Goal: Information Seeking & Learning: Learn about a topic

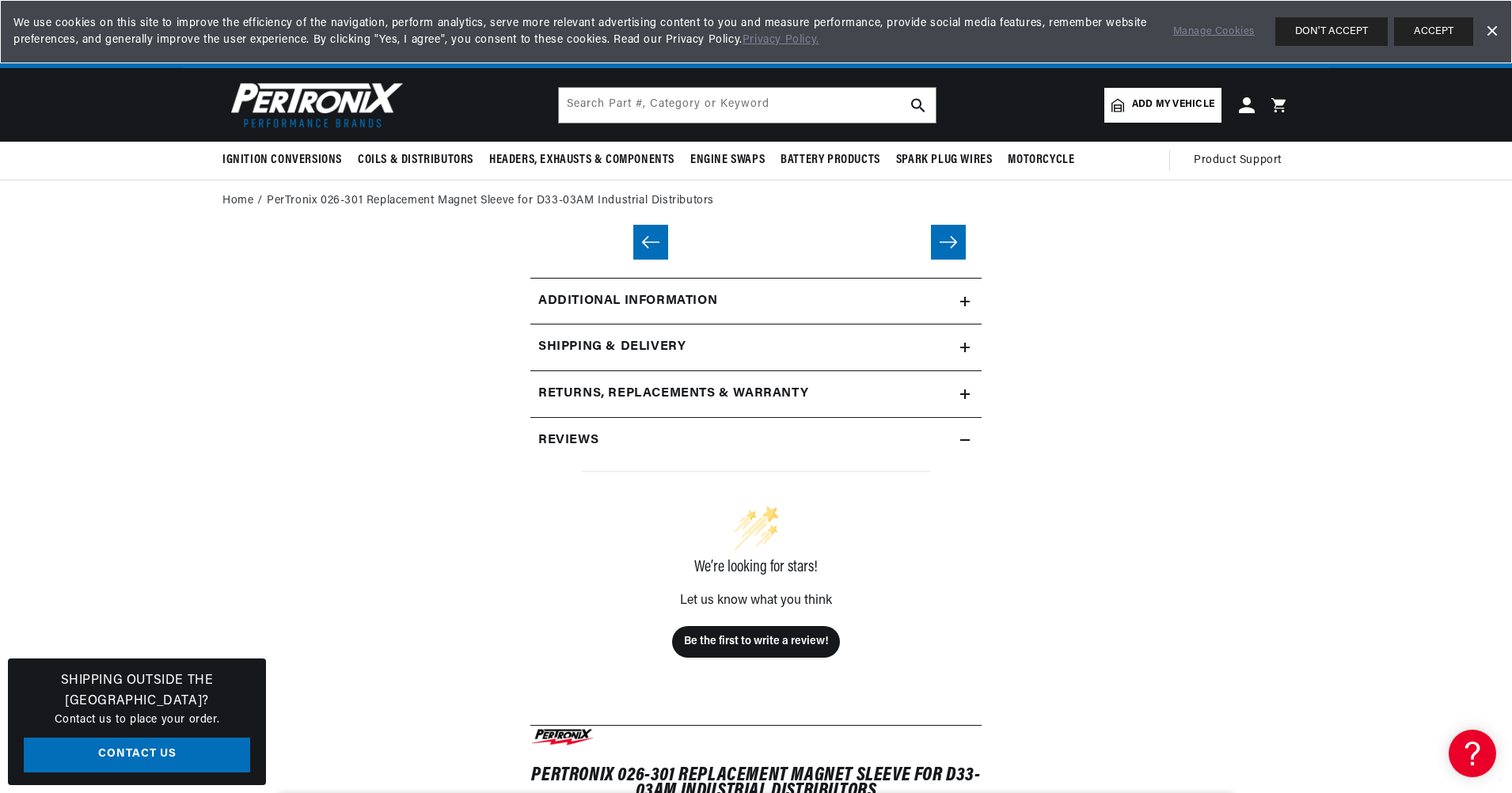
click at [1214, 112] on span "Add my vehicle" at bounding box center [1173, 104] width 83 height 15
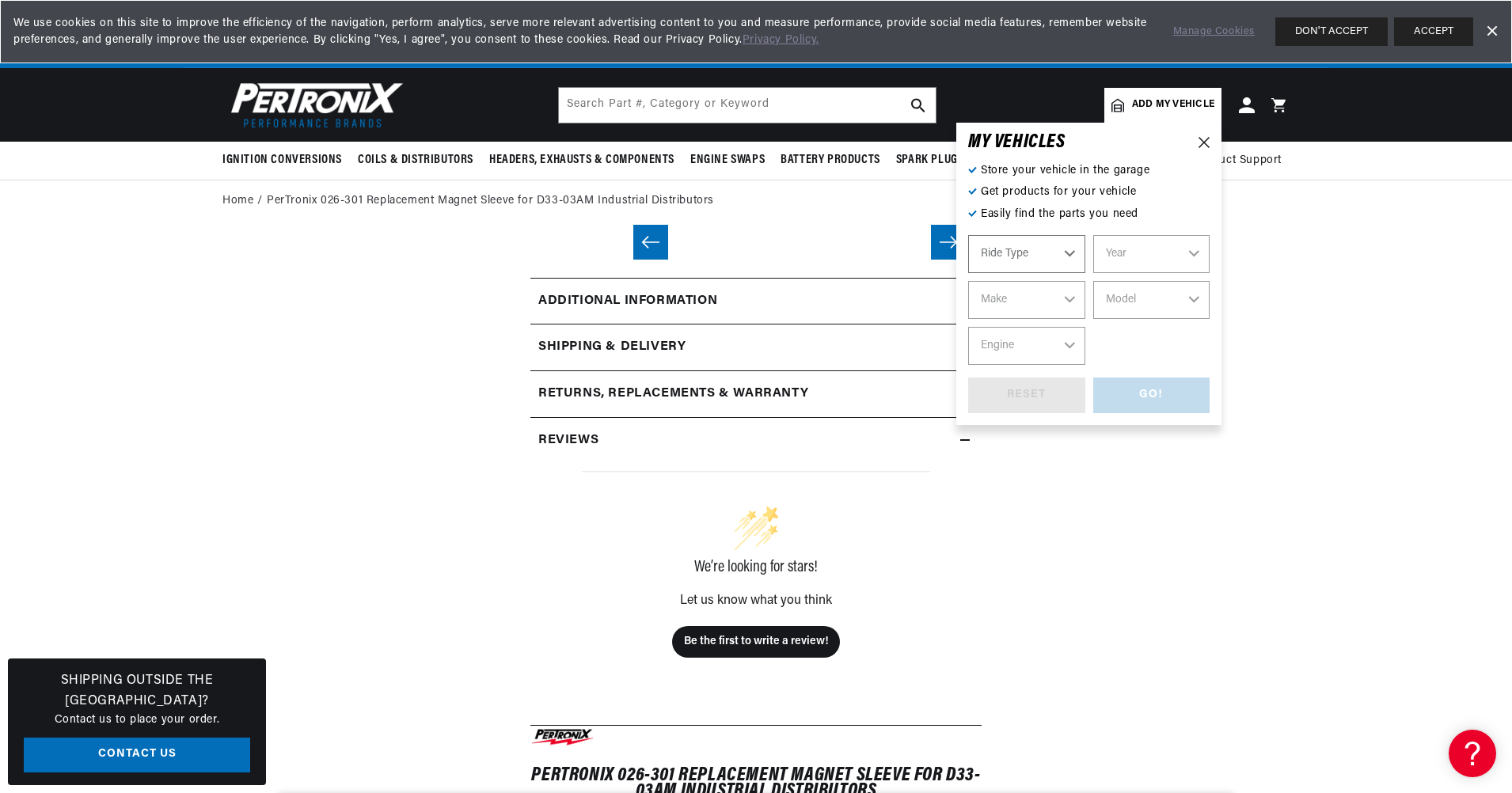
select select "Automotive"
click at [1086, 273] on select "Automotive Agricultural Industrial Marine Motorcycle" at bounding box center [1027, 254] width 117 height 38
click at [1210, 273] on select "Year 2024 2023 2022 2021 2020 2019 2018 2017 2016 2015 2014 2013 2012 2011 2010…" at bounding box center [1151, 254] width 117 height 38
select select "1967"
click at [1210, 270] on select "Year 2024 2023 2022 2021 2020 2019 2018 2017 2016 2015 2014 2013 2012 2011 2010…" at bounding box center [1151, 254] width 117 height 38
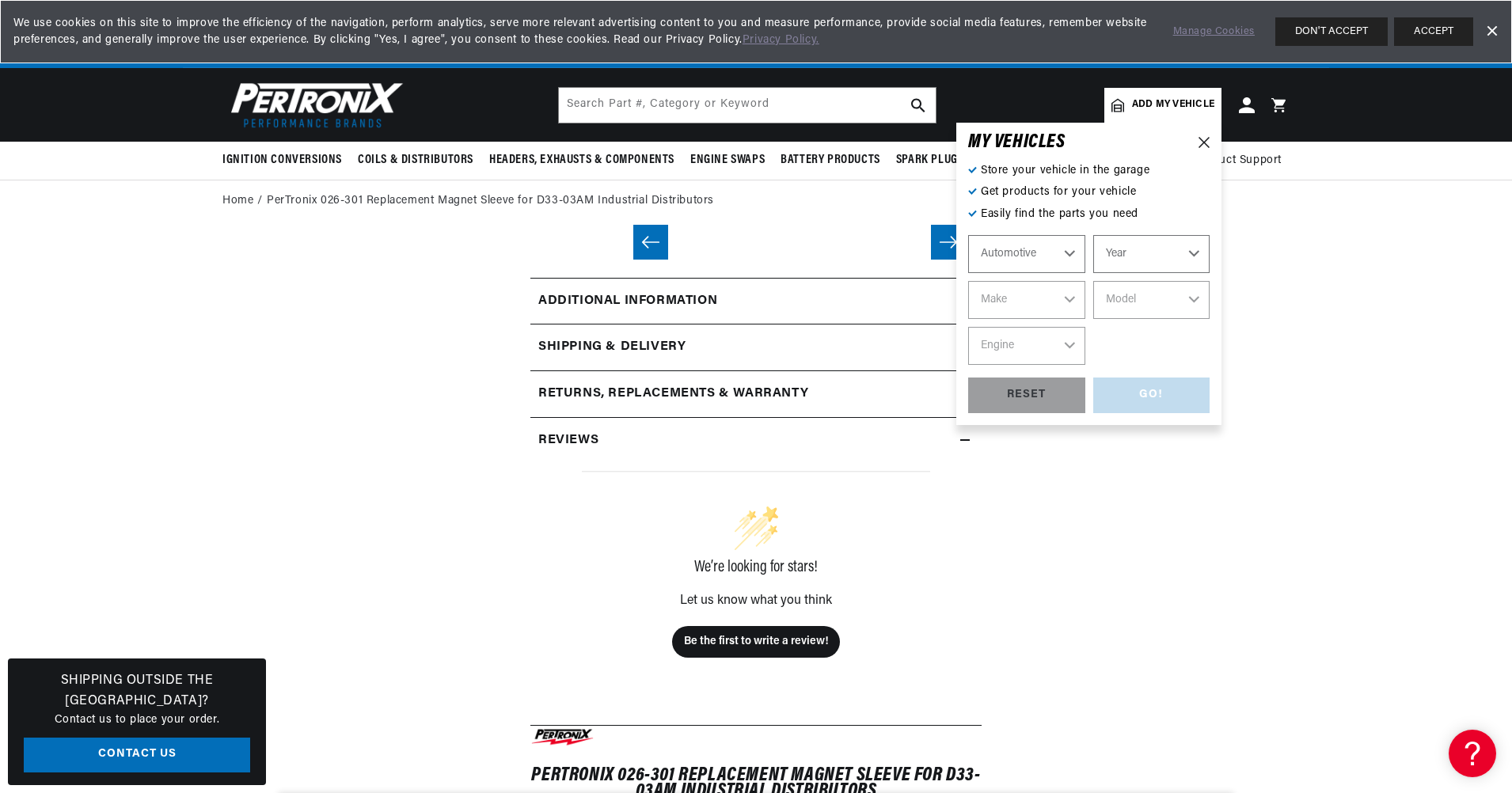
select select "1967"
click at [1086, 319] on select "Make Alfa Romeo American Motors Aston Martin Austin Austin Healey Avanti Bentle…" at bounding box center [1027, 300] width 117 height 38
select select "Ford"
click at [1086, 319] on select "Make Alfa Romeo American Motors Aston Martin Austin Austin Healey Avanti Bentle…" at bounding box center [1027, 300] width 117 height 38
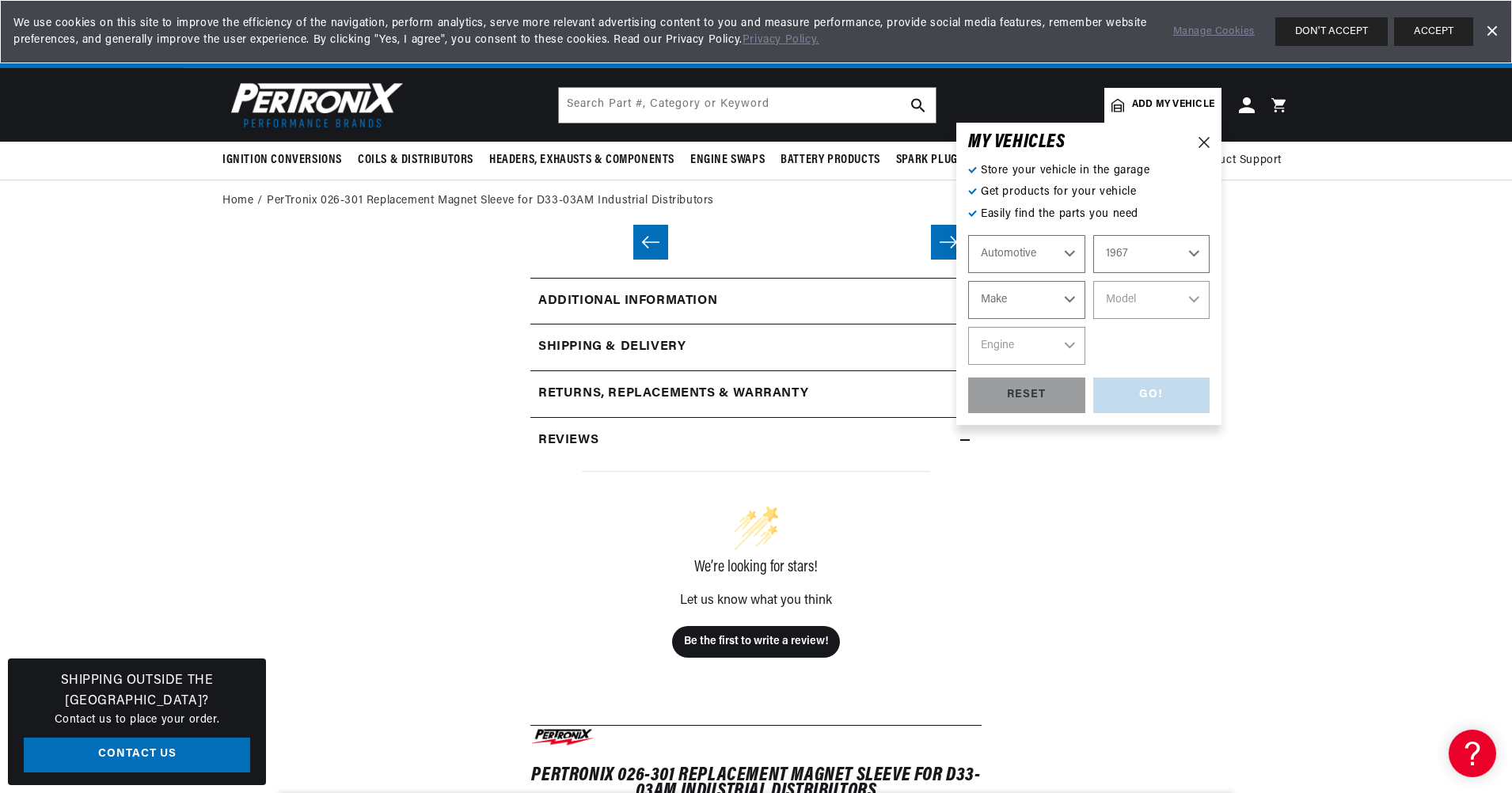
select select "Ford"
click at [1210, 319] on select "Model Bronco Club Wagon Country Sedan Country Squire Custom Custom 500 Econolin…" at bounding box center [1151, 300] width 117 height 38
select select "Mustang"
click at [1210, 319] on select "Model Bronco Club Wagon Country Sedan Country Squire Custom Custom 500 Econolin…" at bounding box center [1151, 300] width 117 height 38
select select "Mustang"
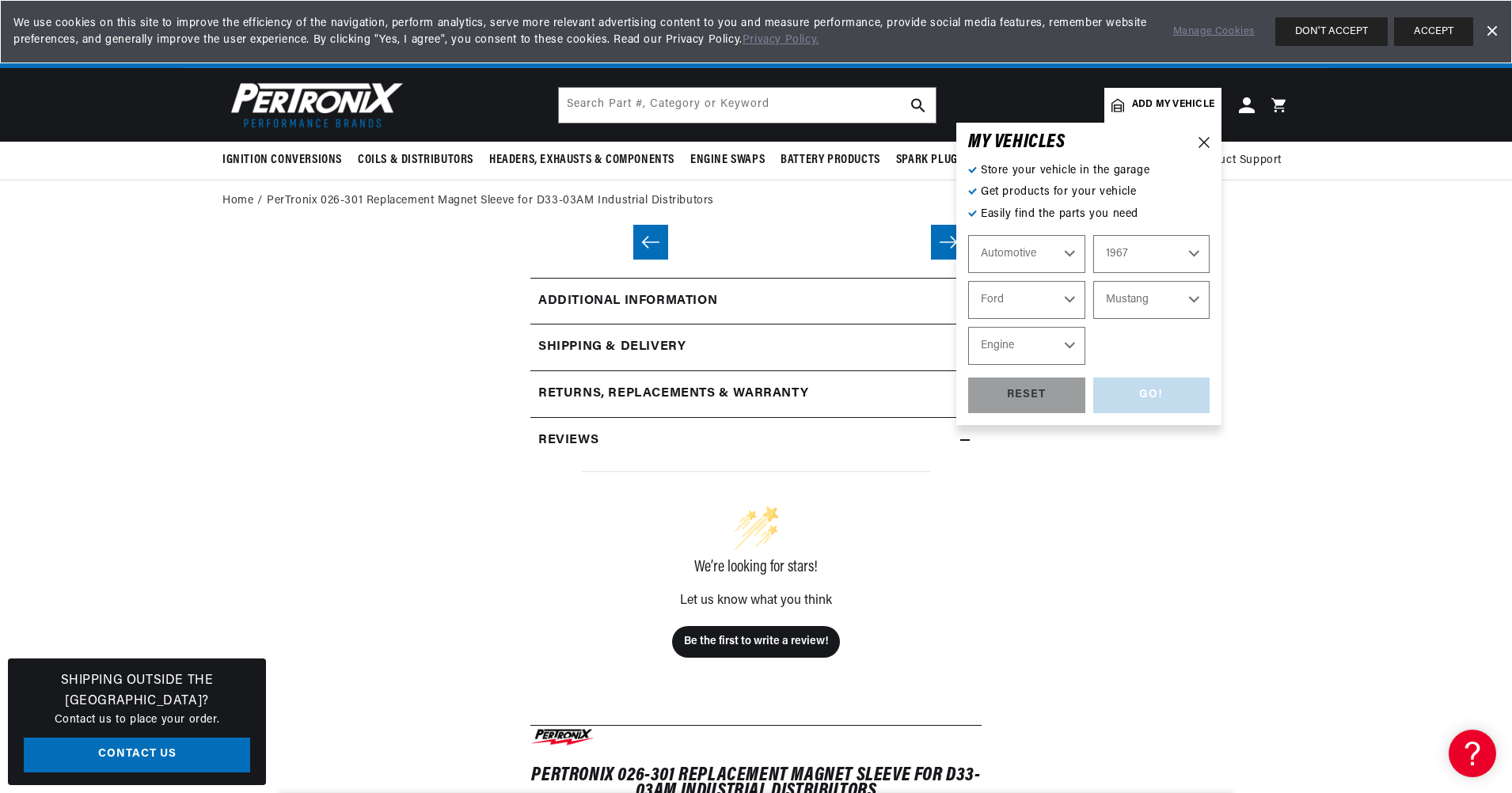
click at [1086, 365] on select "Engine 4.1L 4.3L 170cid / 2.8L 200cid / 3.3L 289cid / 4.7L 302cid / 5.0L 351W 3…" at bounding box center [1027, 346] width 117 height 38
select select "289cid-4.7L"
click at [1086, 365] on select "Engine 4.1L 4.3L 170cid / 2.8L 200cid / 3.3L 289cid / 4.7L 302cid / 5.0L 351W 3…" at bounding box center [1027, 346] width 117 height 38
select select "289cid-4.7L"
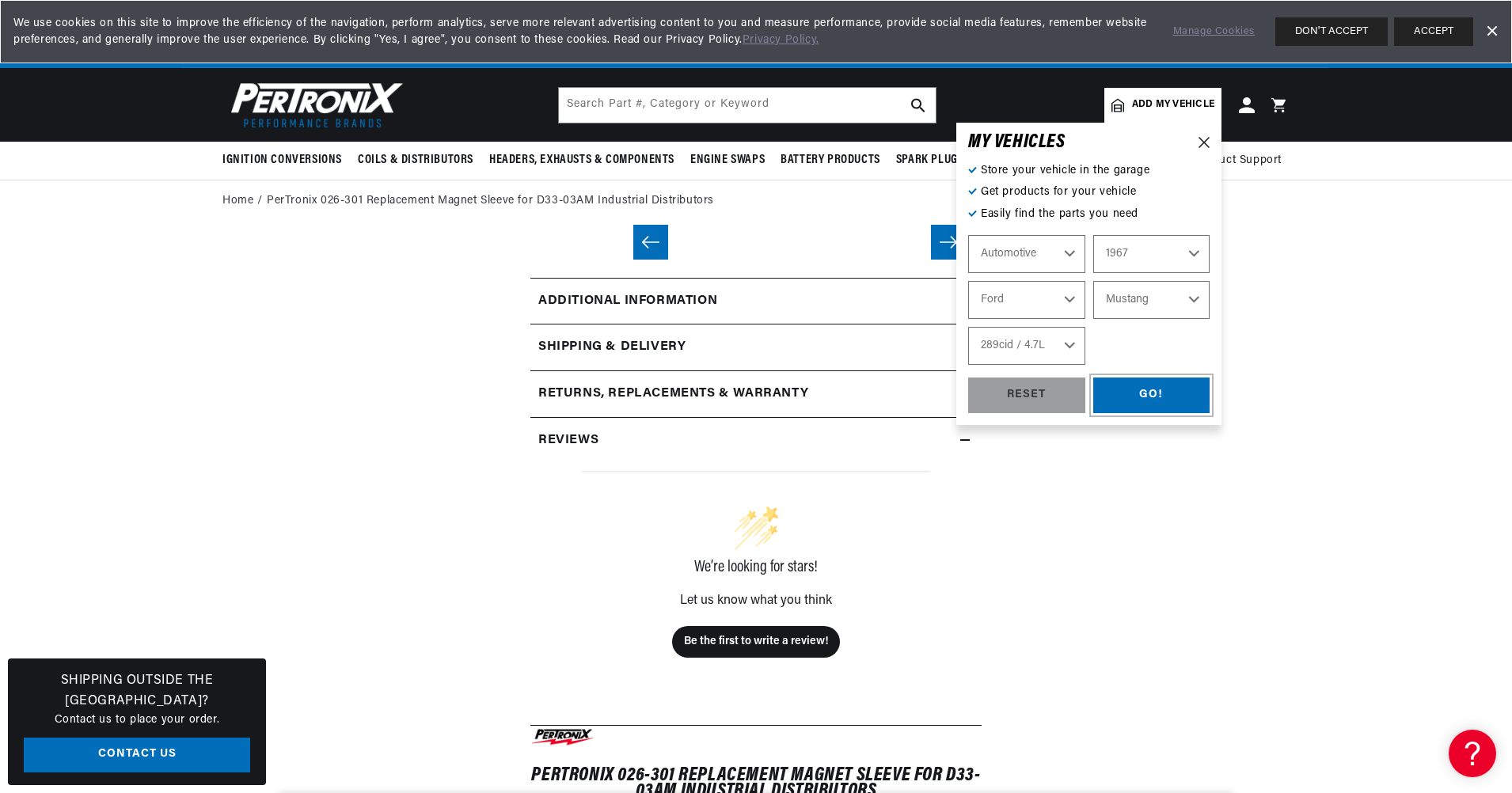
click at [1210, 414] on div "GO!" at bounding box center [1151, 395] width 117 height 35
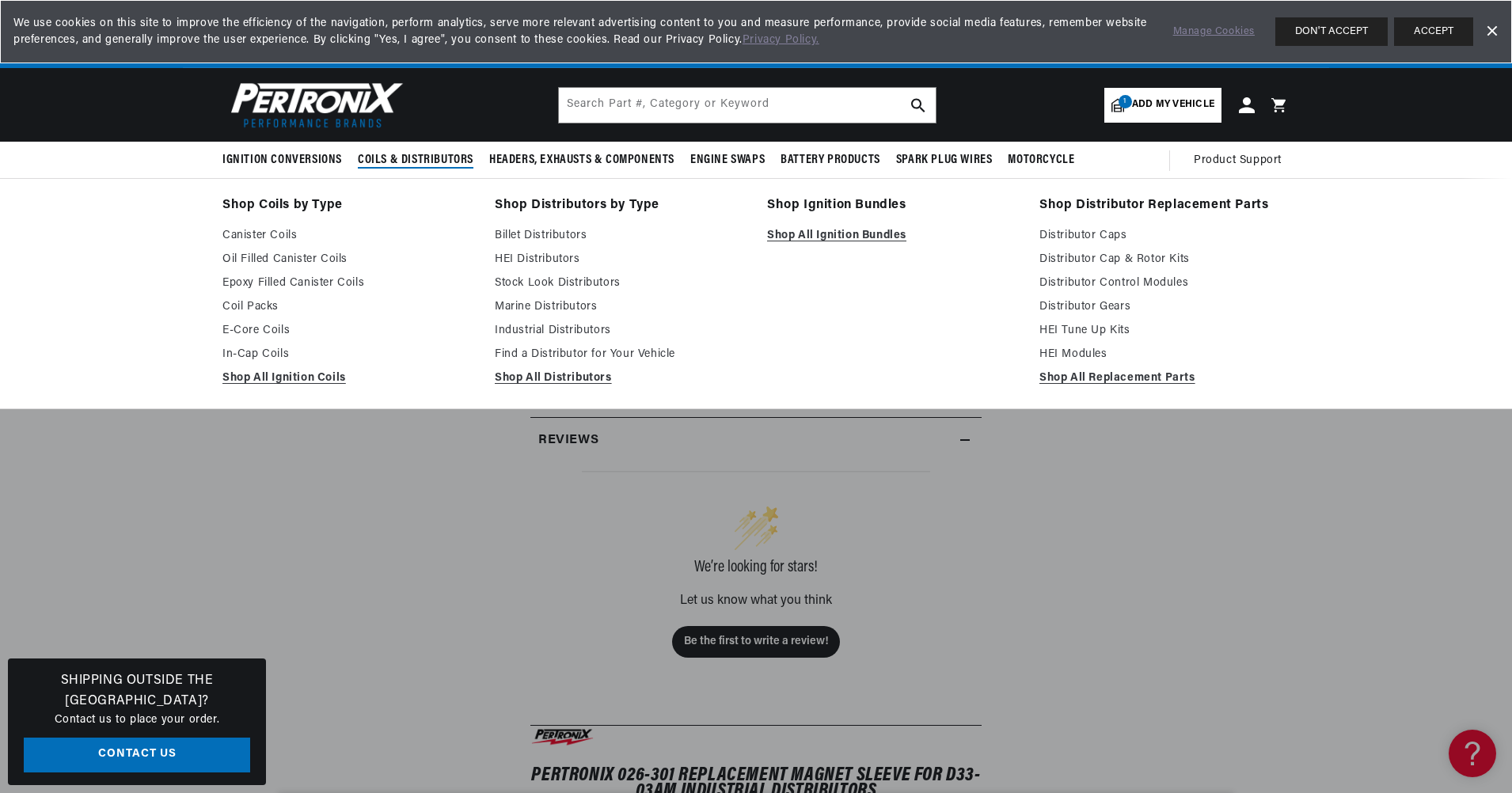
scroll to position [0, 660]
click at [542, 293] on link "Stock Look Distributors" at bounding box center [620, 283] width 251 height 19
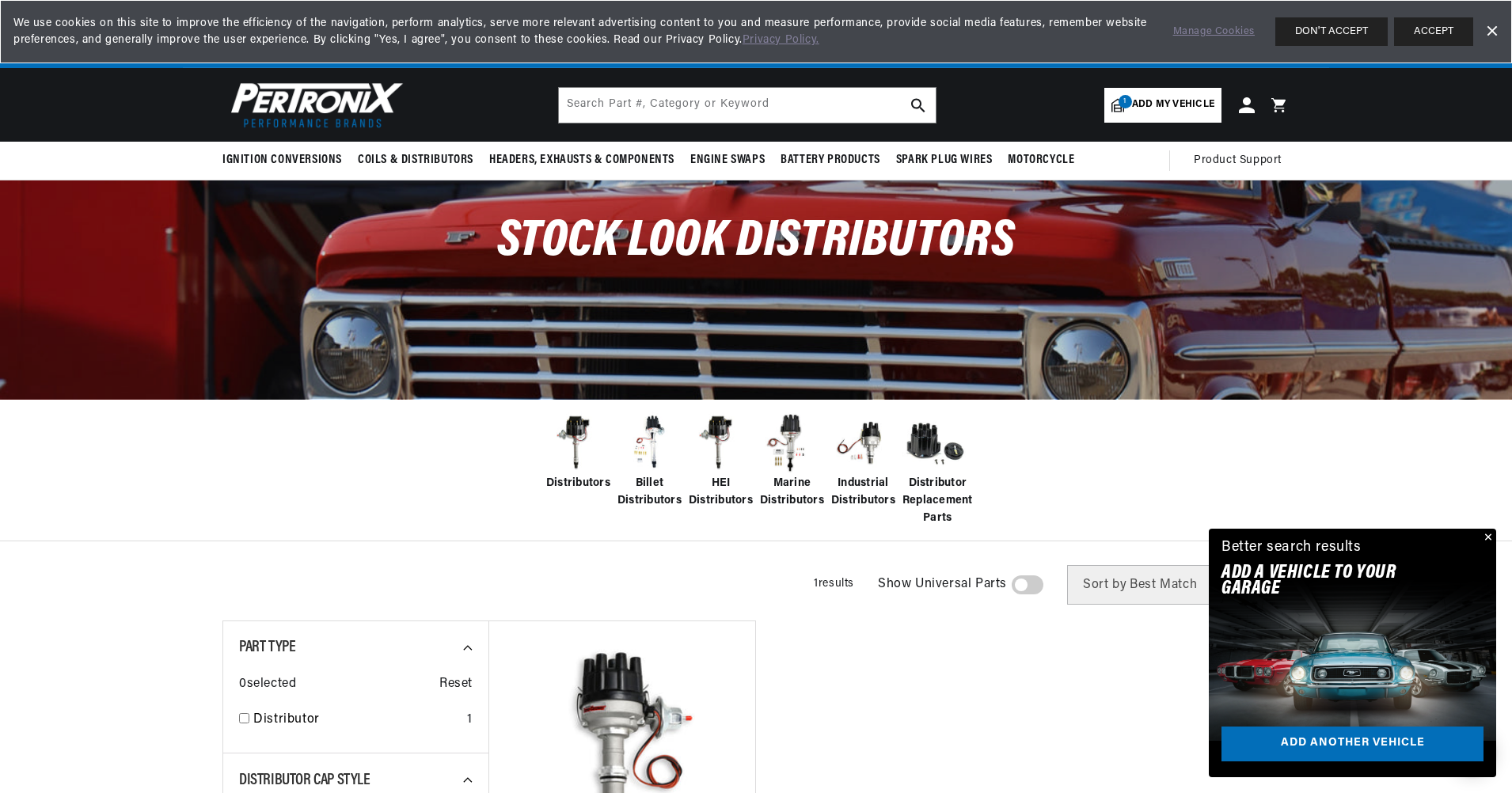
scroll to position [0, 660]
click at [546, 492] on span "Distributors" at bounding box center [578, 483] width 64 height 18
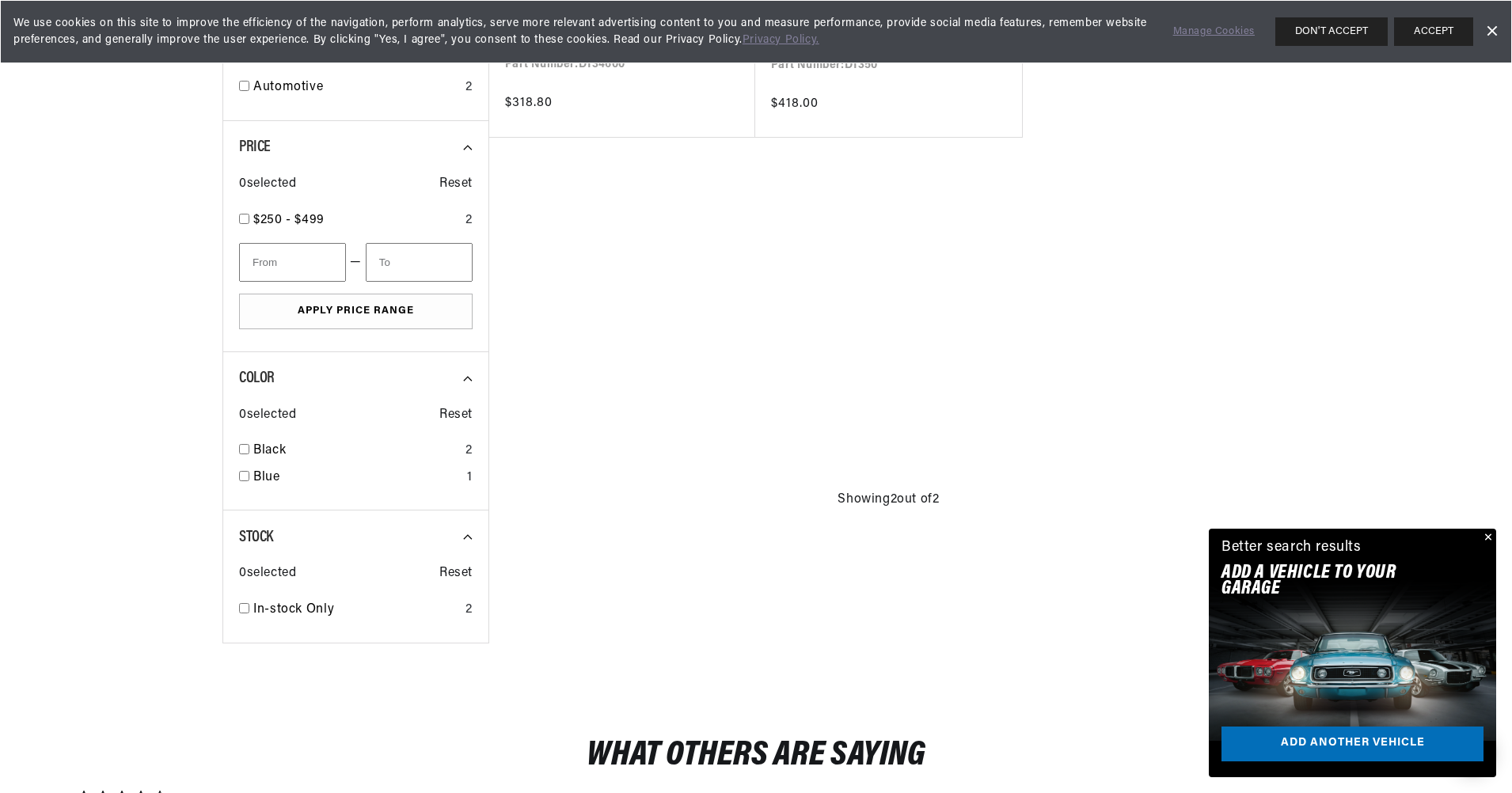
click at [1483, 529] on button "Close" at bounding box center [1486, 538] width 19 height 19
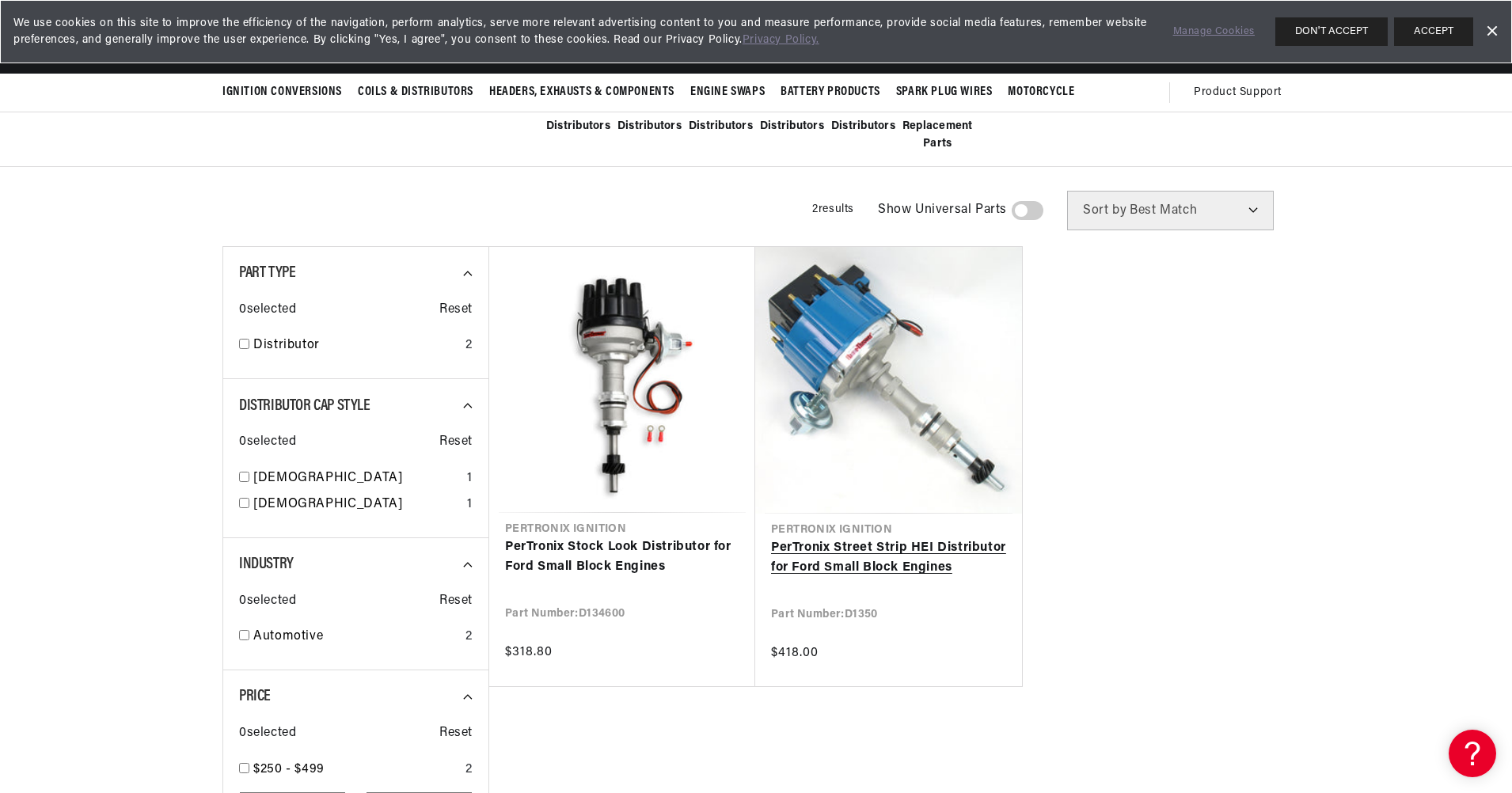
scroll to position [369, 0]
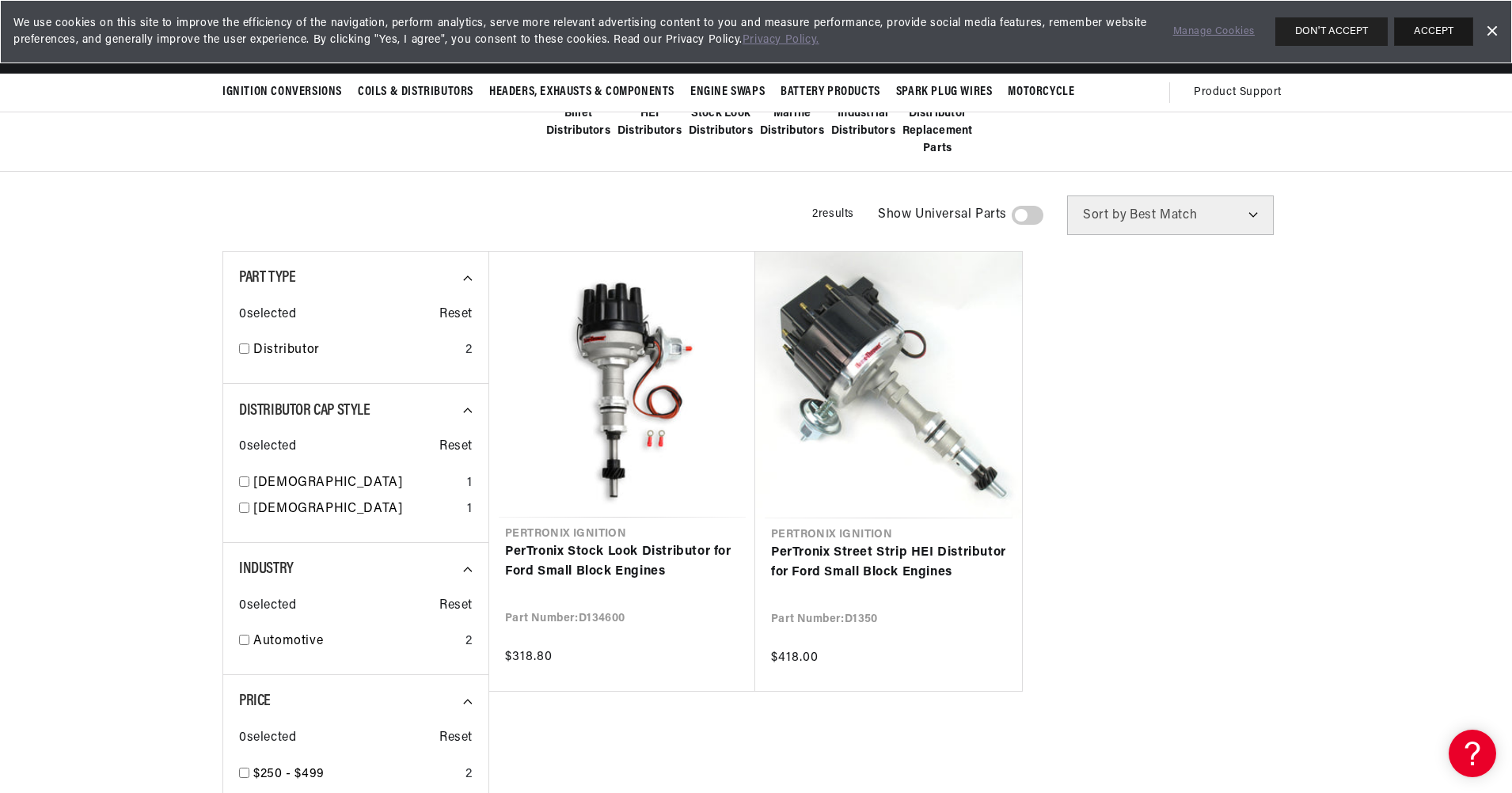
click at [1433, 27] on button "ACCEPT" at bounding box center [1433, 31] width 80 height 28
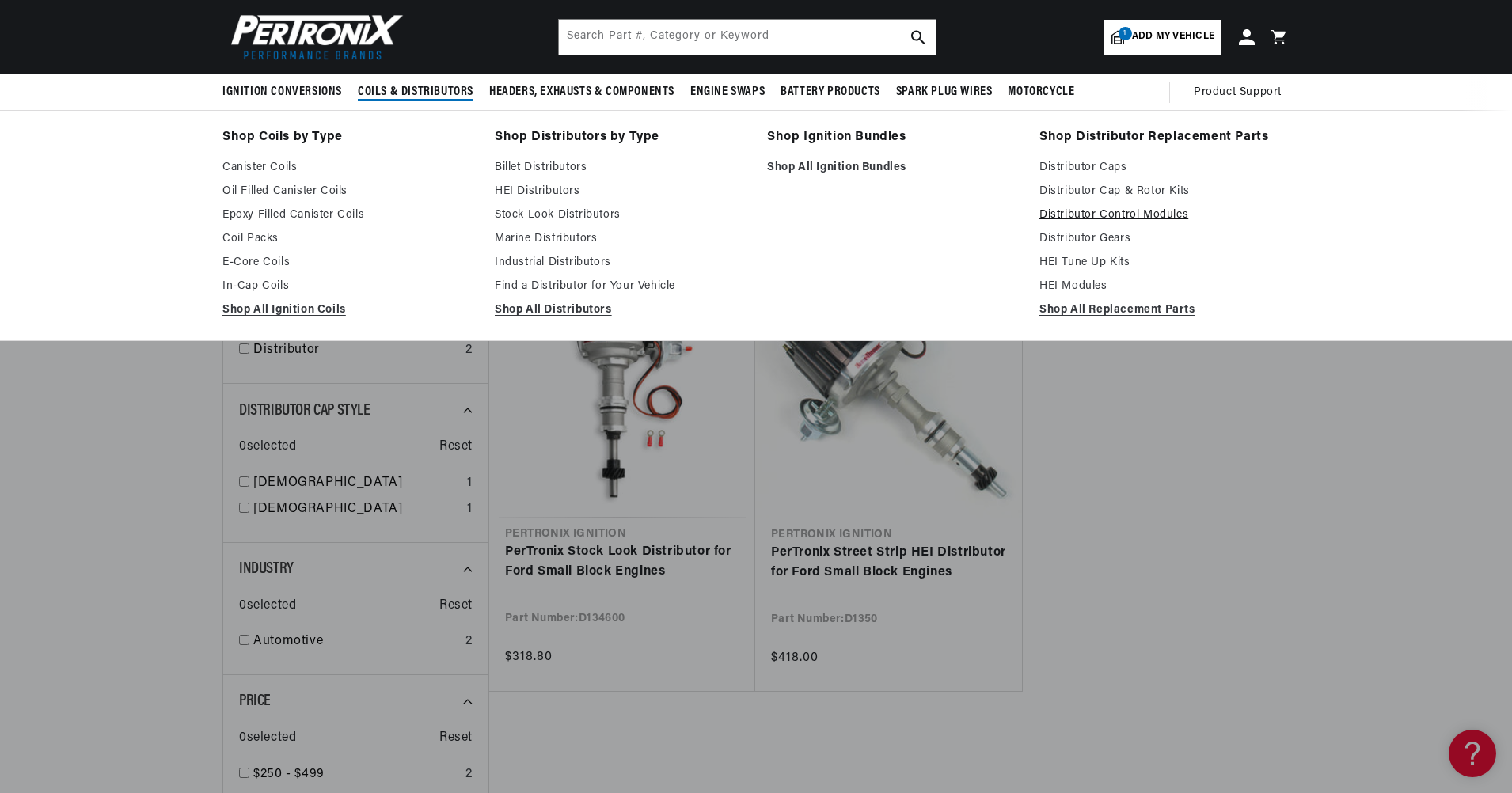
scroll to position [0, 660]
click at [1172, 296] on link "HEI Modules" at bounding box center [1164, 286] width 251 height 19
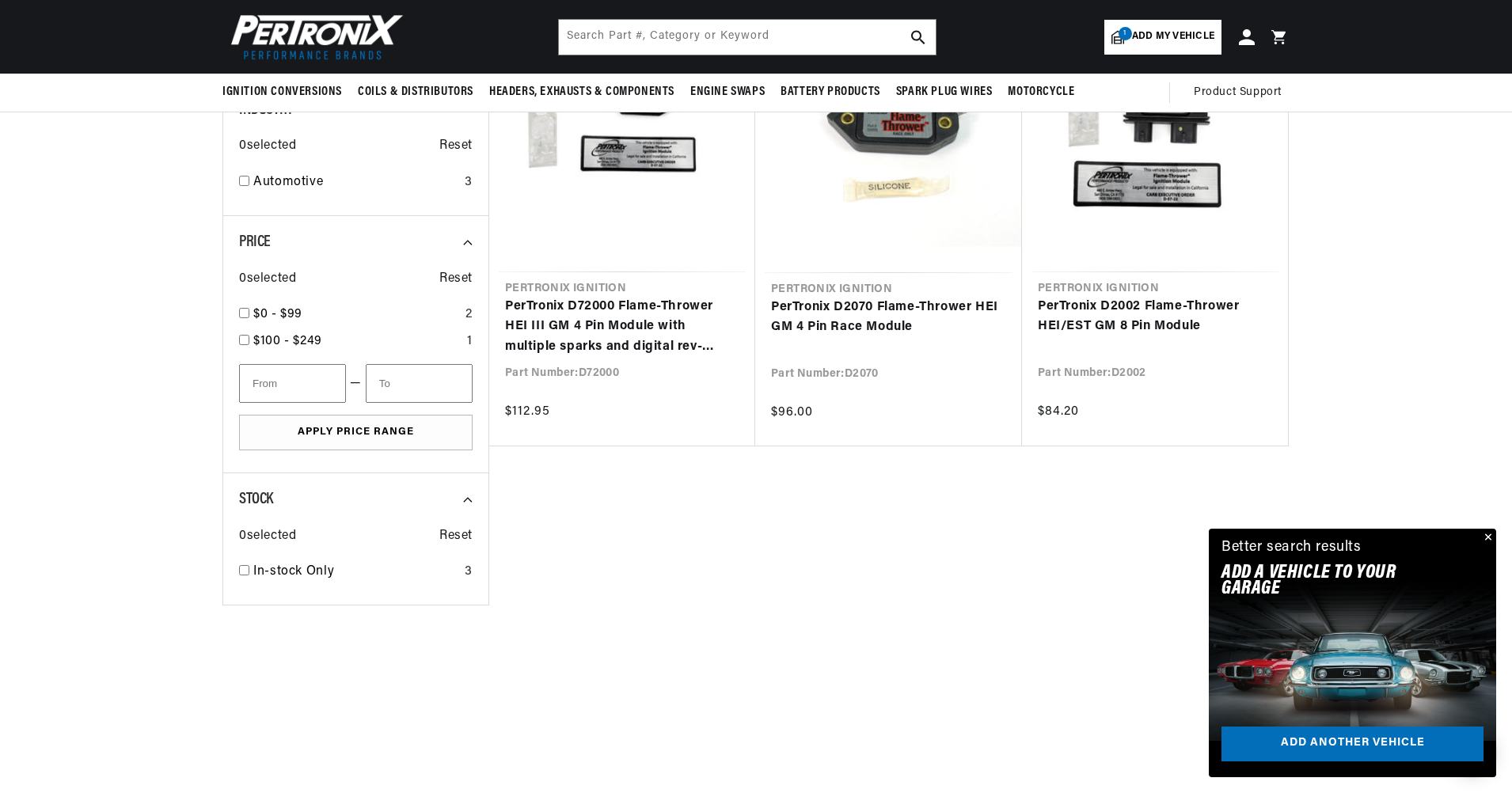
scroll to position [0, 660]
click at [1484, 529] on button "Close" at bounding box center [1486, 538] width 19 height 19
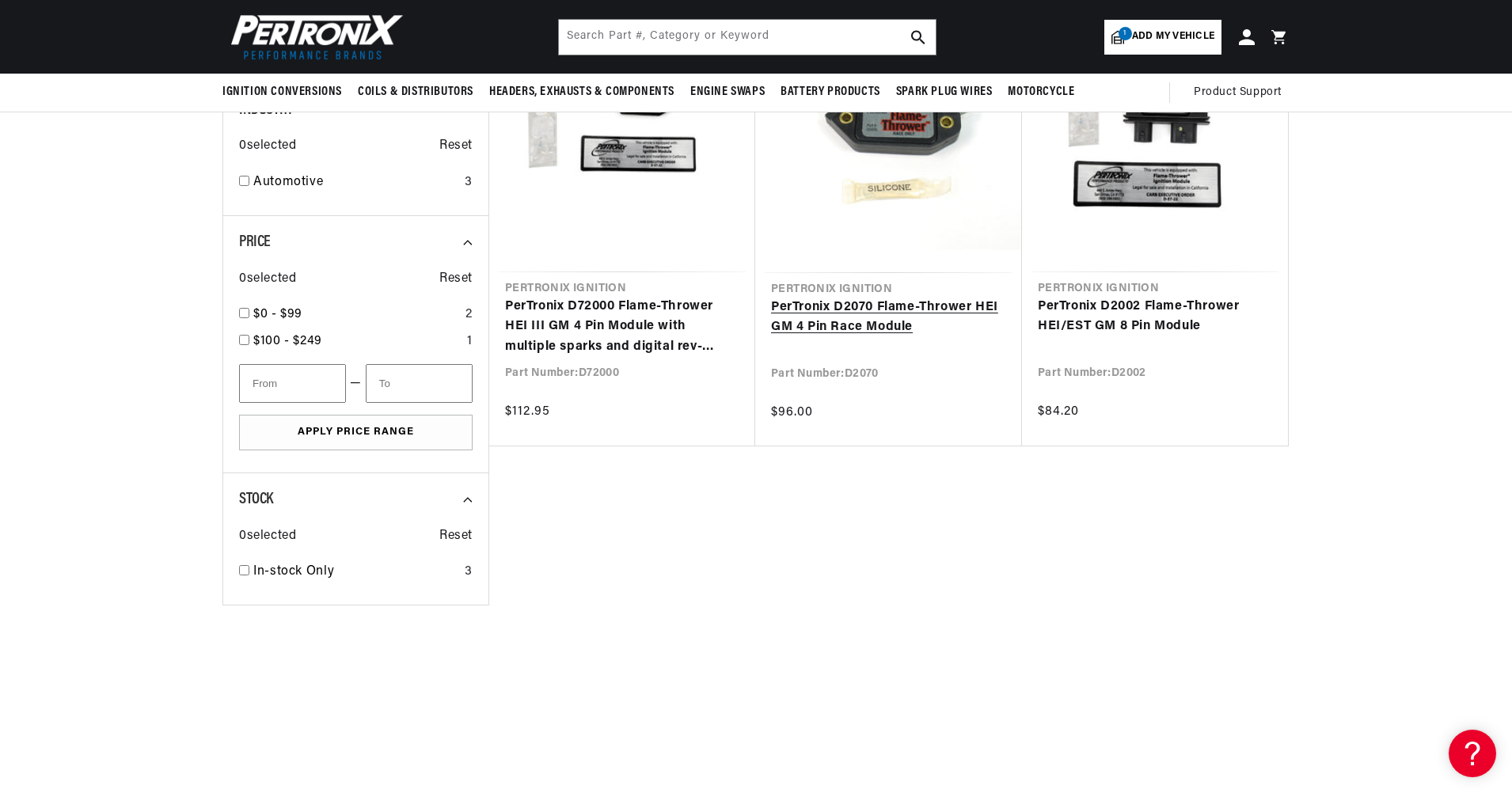
scroll to position [0, 0]
click at [265, 34] on link "Electronic Spark Control Module" at bounding box center [357, 24] width 206 height 21
checkbox input "true"
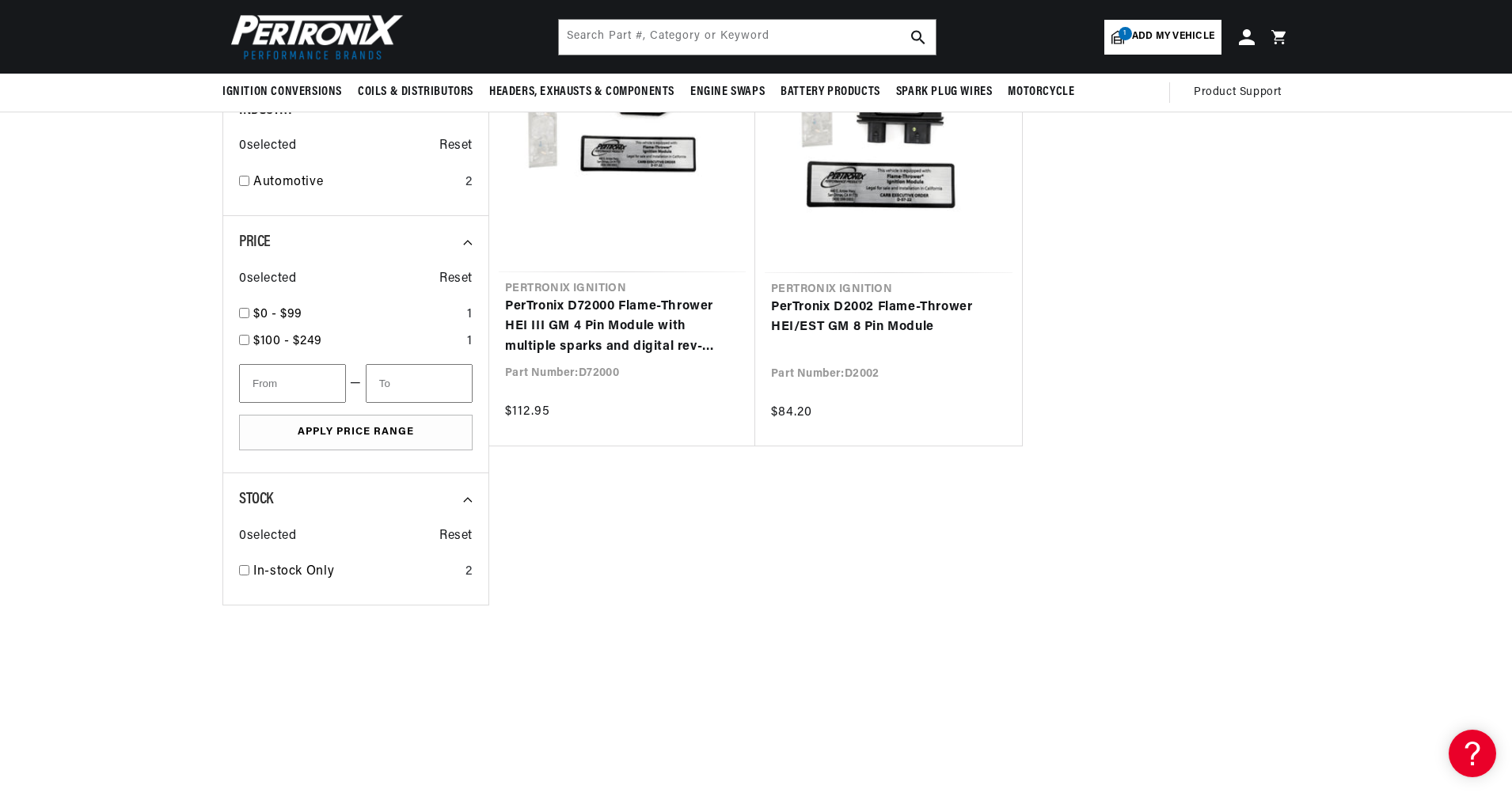
click at [253, 61] on link "Ignition Control Module" at bounding box center [357, 50] width 207 height 21
checkbox input "true"
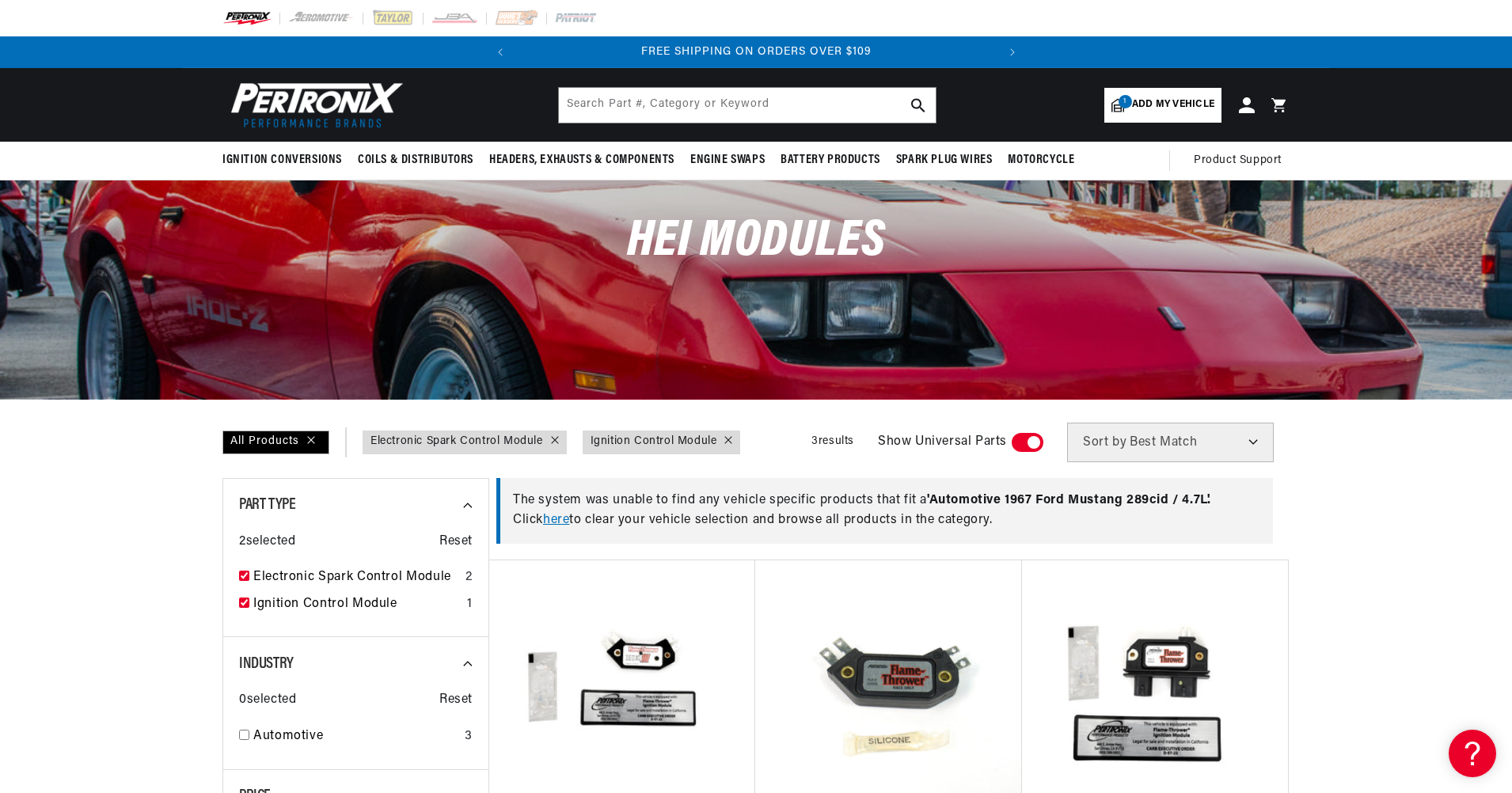
click at [543, 527] on link "here" at bounding box center [556, 520] width 27 height 13
